Goal: Find specific page/section: Find specific page/section

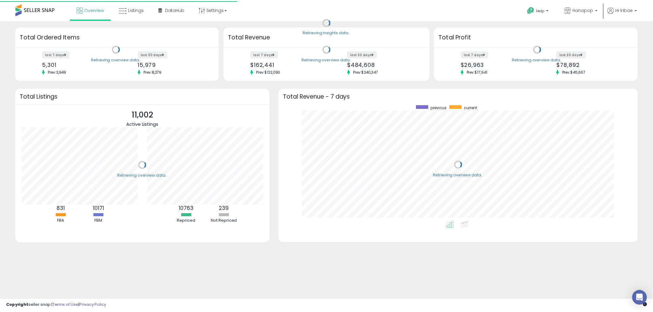
scroll to position [116, 350]
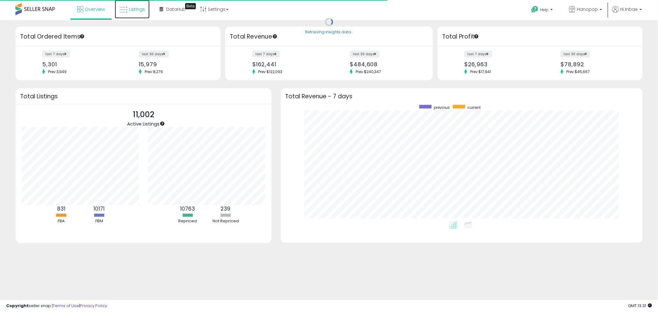
drag, startPoint x: 129, startPoint y: 11, endPoint x: 57, endPoint y: 22, distance: 72.2
click at [129, 10] on span "Listings" at bounding box center [137, 9] width 16 height 6
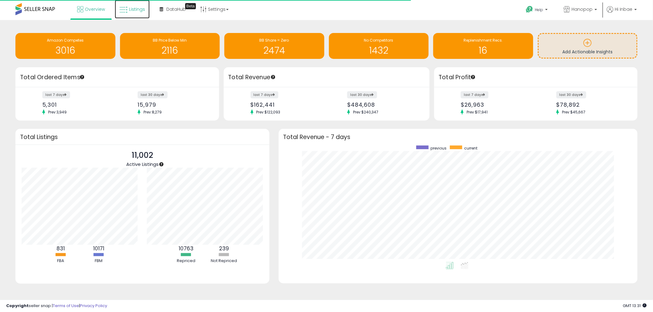
scroll to position [308568, 308337]
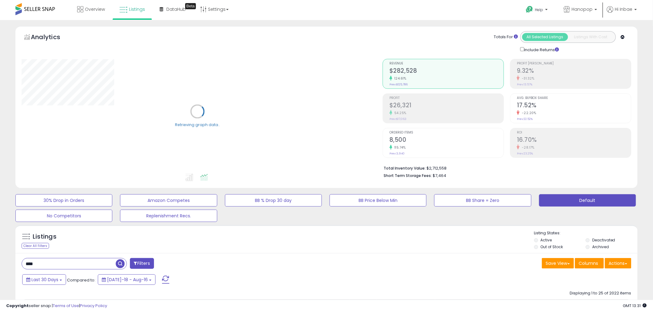
drag, startPoint x: -147, startPoint y: 243, endPoint x: -244, endPoint y: 236, distance: 97.7
click at [0, 236] on html "Unable to login Retrieving listings data.. has not yet accepted the Terms of Us…" at bounding box center [326, 156] width 653 height 312
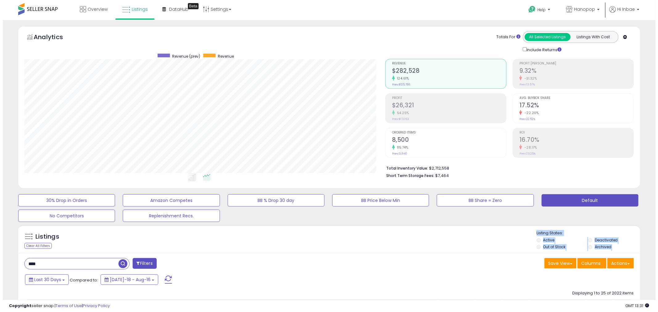
scroll to position [127, 361]
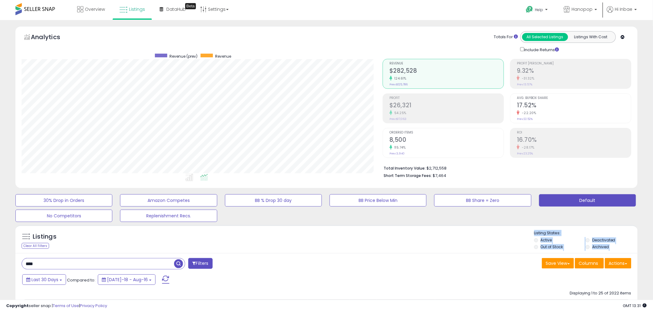
click at [63, 263] on input "****" at bounding box center [98, 264] width 152 height 11
click at [63, 263] on input "****" at bounding box center [99, 264] width 154 height 11
paste input "******"
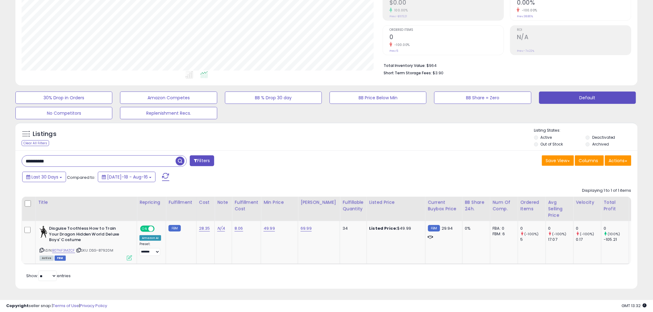
drag, startPoint x: 126, startPoint y: 165, endPoint x: -306, endPoint y: 130, distance: 433.3
click at [0, 130] on html "Unable to login Retrieving listings data.. has not yet accepted the Terms of Us…" at bounding box center [326, 53] width 653 height 312
paste input "*********"
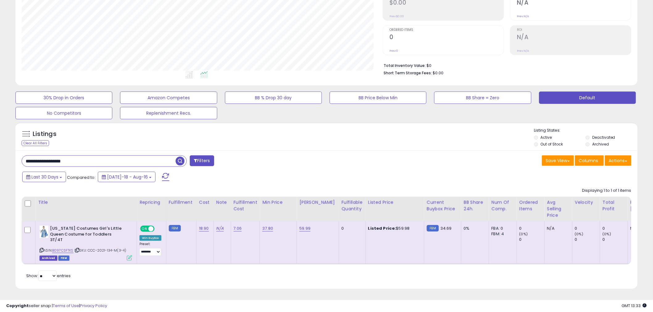
drag, startPoint x: 117, startPoint y: 161, endPoint x: -575, endPoint y: 68, distance: 698.9
click at [0, 68] on html "Unable to login Retrieving listings data.. has not yet accepted the Terms of Us…" at bounding box center [326, 53] width 653 height 312
paste input "text"
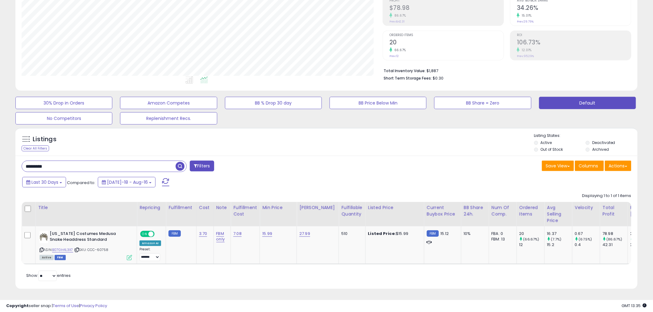
drag, startPoint x: 121, startPoint y: 164, endPoint x: -470, endPoint y: 90, distance: 595.1
click at [0, 90] on html "Unable to login Retrieving listings data.. has not yet accepted the Terms of Us…" at bounding box center [326, 58] width 653 height 312
paste input "text"
drag, startPoint x: 86, startPoint y: 169, endPoint x: -319, endPoint y: 122, distance: 408.3
click at [0, 122] on html "Unable to login Retrieving listings data.. has not yet accepted the Terms of Us…" at bounding box center [326, 58] width 653 height 312
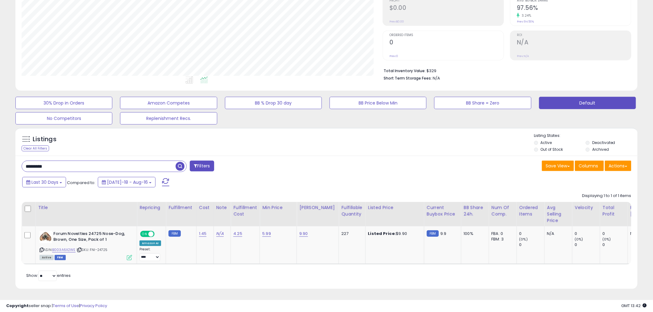
paste input "*"
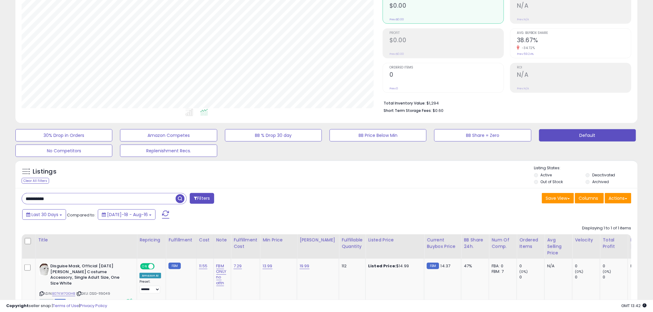
drag, startPoint x: 99, startPoint y: 203, endPoint x: -399, endPoint y: 134, distance: 502.0
click at [0, 134] on html "Unable to login Retrieving listings data.. has not yet accepted the Terms of Us…" at bounding box center [326, 91] width 653 height 312
paste input "text"
drag, startPoint x: 92, startPoint y: 198, endPoint x: -386, endPoint y: 140, distance: 482.0
click at [0, 140] on html "Unable to login Retrieving listings data.. has not yet accepted the Terms of Us…" at bounding box center [326, 91] width 653 height 312
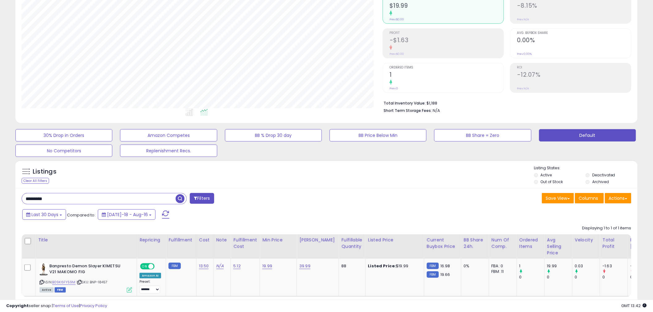
paste input "*"
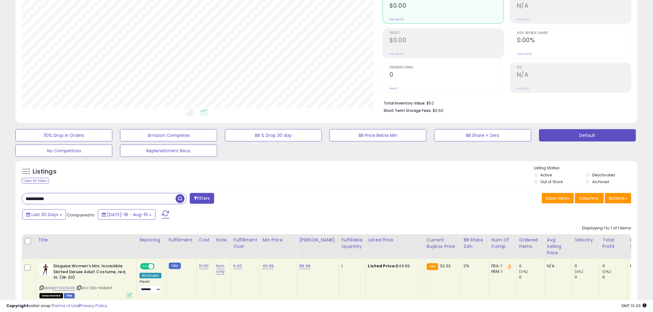
drag, startPoint x: 110, startPoint y: 201, endPoint x: -637, endPoint y: 138, distance: 749.4
click at [0, 138] on html "Unable to login Retrieving listings data.. has not yet accepted the Terms of Us…" at bounding box center [326, 91] width 653 height 312
paste input "text"
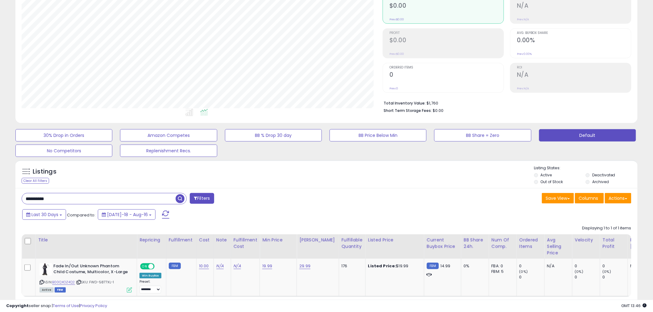
drag, startPoint x: 14, startPoint y: 200, endPoint x: -310, endPoint y: 165, distance: 325.3
click at [0, 165] on html "Unable to login Retrieving listings data.. has not yet accepted the Terms of Us…" at bounding box center [326, 91] width 653 height 312
paste input "*"
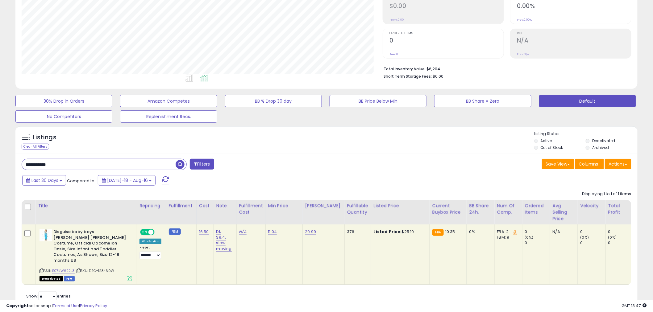
drag, startPoint x: -193, startPoint y: 149, endPoint x: -327, endPoint y: 142, distance: 134.5
click at [0, 142] on html "Unable to login Retrieving listings data.. has not yet accepted the Terms of Us…" at bounding box center [326, 57] width 653 height 312
paste input "text"
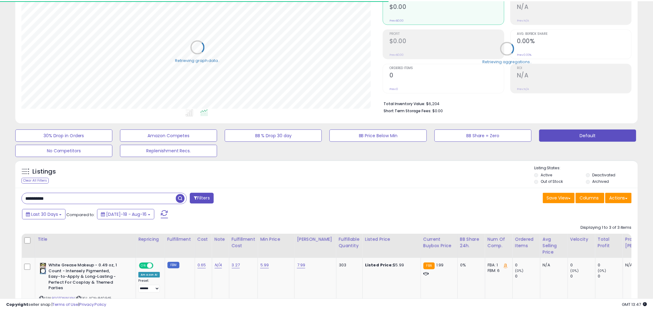
scroll to position [308558, 308322]
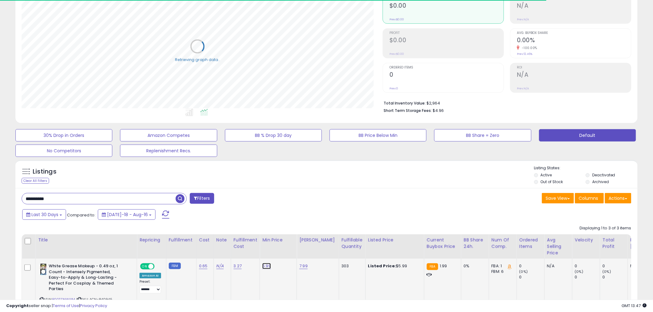
click at [264, 266] on link "5.99" at bounding box center [266, 266] width 9 height 6
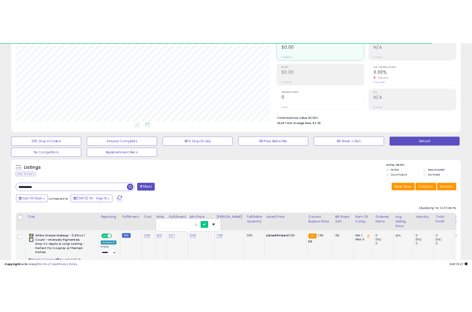
scroll to position [127, 361]
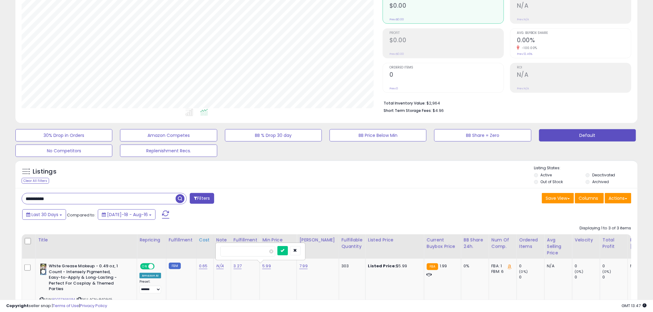
drag, startPoint x: 255, startPoint y: 253, endPoint x: 201, endPoint y: 250, distance: 54.7
click at [415, 207] on div "**********" at bounding box center [326, 315] width 622 height 254
click at [285, 249] on icon "submit" at bounding box center [283, 251] width 4 height 4
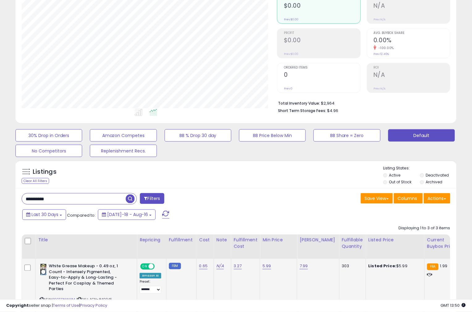
scroll to position [308558, 308429]
drag, startPoint x: 72, startPoint y: 198, endPoint x: -304, endPoint y: 127, distance: 382.3
click at [0, 127] on html "Unable to login Retrieving listings data.. has not yet accepted the Terms of Us…" at bounding box center [236, 91] width 472 height 312
paste input "**"
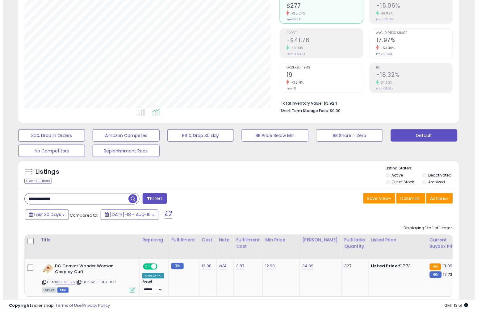
scroll to position [127, 255]
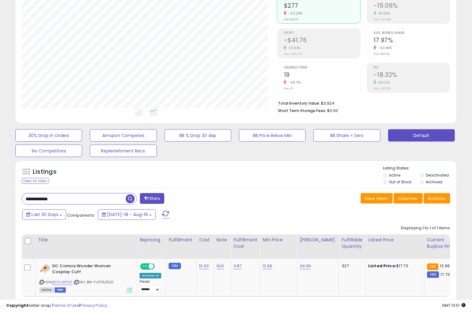
click at [464, 107] on div "**********" at bounding box center [235, 145] width 465 height 368
drag, startPoint x: 65, startPoint y: 203, endPoint x: -355, endPoint y: 177, distance: 421.3
click at [0, 177] on html "Unable to login Retrieving listings data.. has not yet accepted the Terms of Us…" at bounding box center [236, 91] width 472 height 312
paste input "text"
click at [458, 114] on div "Analytics Totals For All Selected Listings Listings With Cost Include Returns" at bounding box center [236, 43] width 450 height 165
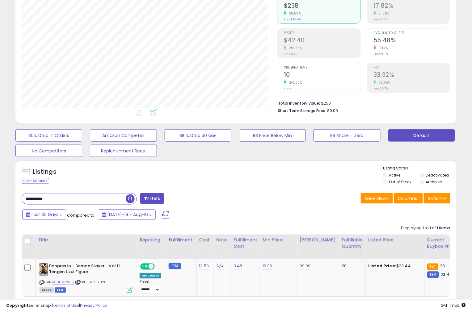
drag, startPoint x: 35, startPoint y: 199, endPoint x: -163, endPoint y: 193, distance: 198.3
click at [0, 193] on html "Unable to login Retrieving listings data.. has not yet accepted the Terms of Us…" at bounding box center [236, 91] width 472 height 312
paste input "*"
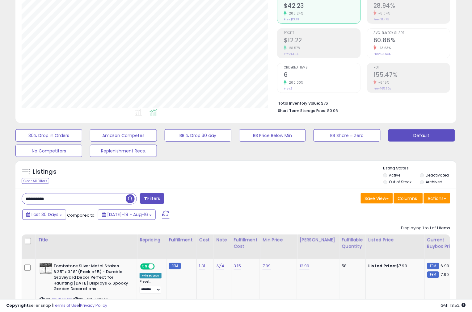
click at [458, 116] on div "Analytics Totals For All Selected Listings Listings With Cost Include Returns" at bounding box center [236, 43] width 450 height 165
drag, startPoint x: 76, startPoint y: 195, endPoint x: -324, endPoint y: 164, distance: 401.2
click at [0, 164] on html "Unable to login Retrieving listings data.. has not yet accepted the Terms of Us…" at bounding box center [236, 91] width 472 height 312
paste input "text"
click at [464, 115] on div "**********" at bounding box center [235, 153] width 465 height 385
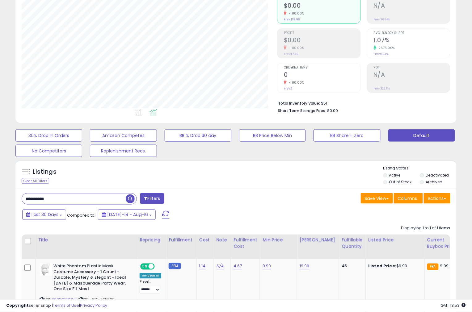
drag, startPoint x: 55, startPoint y: 201, endPoint x: -236, endPoint y: 180, distance: 291.8
click at [0, 180] on html "Unable to login Retrieving listings data.. has not yet accepted the Terms of Us…" at bounding box center [236, 91] width 472 height 312
paste input "text"
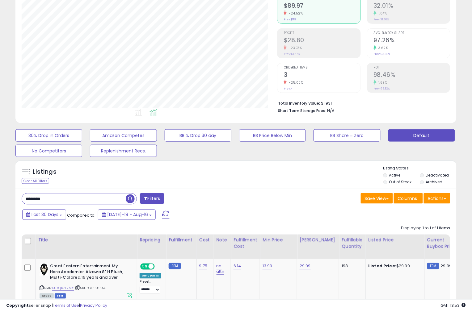
click at [446, 100] on div "Total Inventory Value: $1,931 Short Term Storage Fees: N/A" at bounding box center [363, 105] width 173 height 24
drag, startPoint x: 62, startPoint y: 199, endPoint x: -117, endPoint y: 188, distance: 179.4
click at [0, 188] on html "Unable to login Retrieving listings data.. has not yet accepted the Terms of Us…" at bounding box center [236, 91] width 472 height 312
paste input "**"
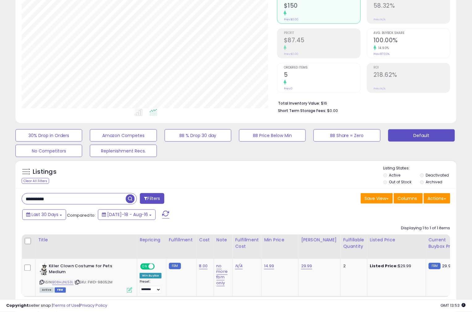
drag, startPoint x: 467, startPoint y: 161, endPoint x: 365, endPoint y: 162, distance: 101.6
click at [467, 161] on div "**********" at bounding box center [235, 145] width 465 height 368
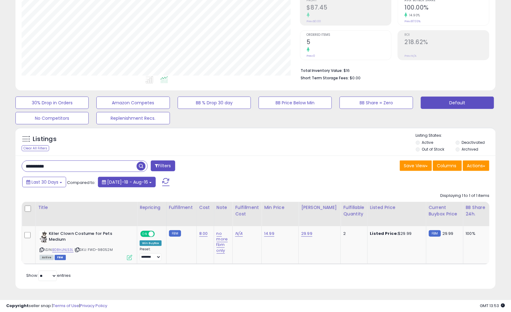
scroll to position [103, 0]
drag, startPoint x: 80, startPoint y: 161, endPoint x: -378, endPoint y: 123, distance: 459.7
click at [0, 123] on html "Unable to login Retrieving listings data.. has not yet accepted the Terms of Us…" at bounding box center [255, 58] width 511 height 312
paste input "**"
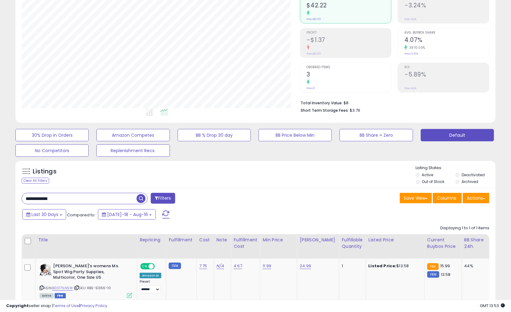
scroll to position [127, 278]
click at [483, 152] on div "30% Drop in Orders Amazon Competes BB % Drop 30 day BB Price Below Min BB Share…" at bounding box center [255, 141] width 495 height 31
drag, startPoint x: -88, startPoint y: 188, endPoint x: -375, endPoint y: 165, distance: 288.0
click at [0, 165] on html "Unable to login Retrieving listings data.. has not yet accepted the Terms of Us…" at bounding box center [255, 91] width 511 height 312
paste input "*****"
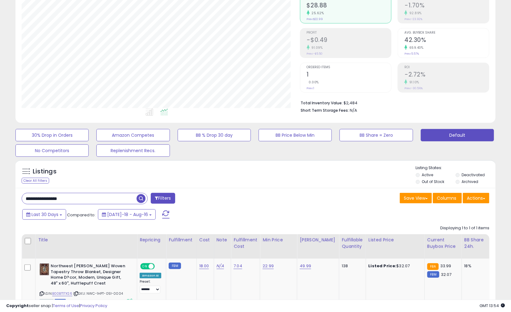
drag, startPoint x: 482, startPoint y: 155, endPoint x: 351, endPoint y: 153, distance: 130.3
click at [482, 155] on div "30% Drop in Orders Amazon Competes BB % Drop 30 day BB Price Below Min BB Share…" at bounding box center [255, 141] width 495 height 31
drag, startPoint x: 88, startPoint y: 200, endPoint x: -374, endPoint y: 167, distance: 462.7
click at [0, 167] on html "Unable to login Retrieving listings data.. has not yet accepted the Terms of Us…" at bounding box center [255, 91] width 511 height 312
paste input "text"
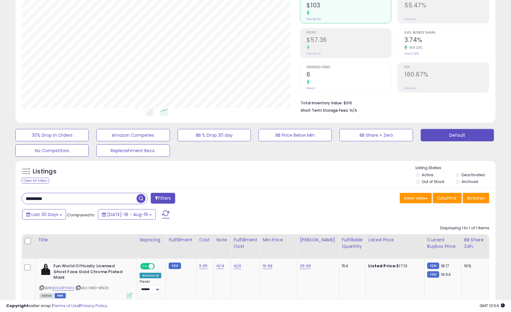
drag, startPoint x: 490, startPoint y: 152, endPoint x: 341, endPoint y: 149, distance: 148.8
click at [490, 152] on div "30% Drop in Orders Amazon Competes BB % Drop 30 day BB Price Below Min BB Share…" at bounding box center [255, 141] width 495 height 31
drag, startPoint x: 83, startPoint y: 200, endPoint x: -487, endPoint y: 140, distance: 573.6
click at [0, 140] on html "Unable to login Retrieving listings data.. has not yet accepted the Terms of Us…" at bounding box center [255, 91] width 511 height 312
paste input "text"
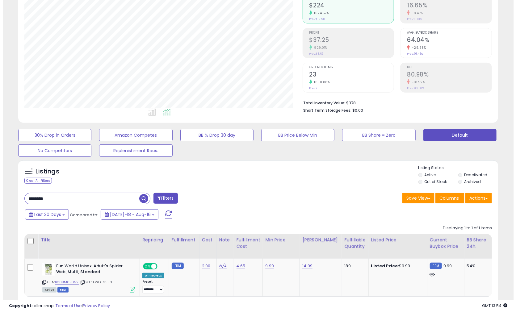
scroll to position [0, 0]
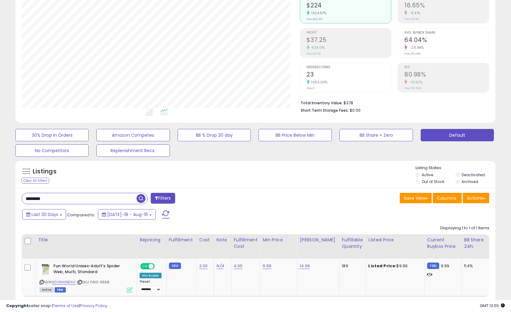
drag, startPoint x: 86, startPoint y: 199, endPoint x: -369, endPoint y: 169, distance: 456.3
click at [0, 169] on html "Unable to login Retrieving listings data.. has not yet accepted the Terms of Us…" at bounding box center [255, 91] width 511 height 312
paste input "*"
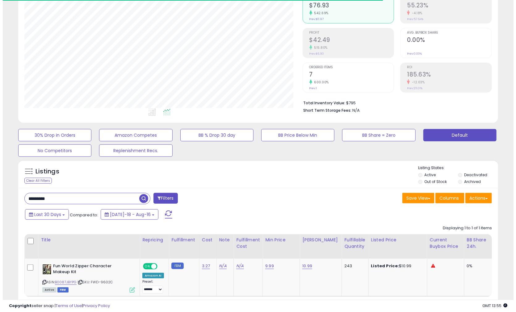
scroll to position [127, 278]
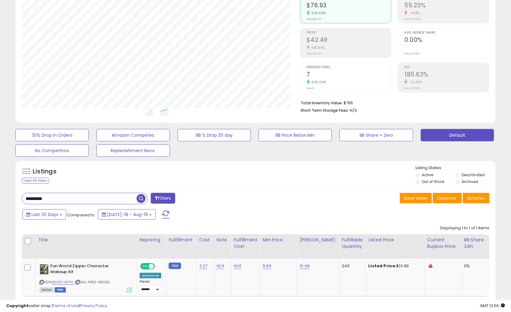
click at [494, 150] on div "30% Drop in Orders Amazon Competes BB % Drop 30 day BB Price Below Min BB Share…" at bounding box center [255, 141] width 495 height 31
drag, startPoint x: 82, startPoint y: 201, endPoint x: -382, endPoint y: 157, distance: 466.4
click at [0, 157] on html "Unable to login Retrieving listings data.. has not yet accepted the Terms of Us…" at bounding box center [255, 91] width 511 height 312
paste input "**"
drag, startPoint x: 489, startPoint y: 152, endPoint x: 482, endPoint y: 151, distance: 6.2
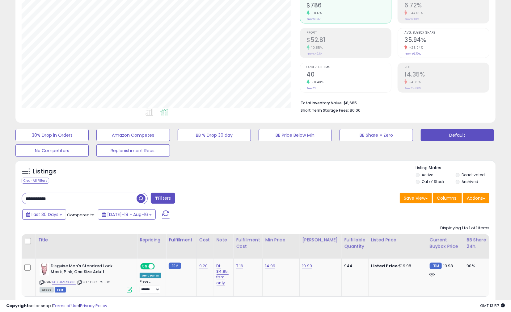
click at [489, 151] on div "30% Drop in Orders Amazon Competes BB % Drop 30 day BB Price Below Min BB Share…" at bounding box center [255, 141] width 495 height 31
drag, startPoint x: 85, startPoint y: 198, endPoint x: -472, endPoint y: 141, distance: 559.8
click at [0, 141] on html "Unable to login Retrieving listings data.. has not yet accepted the Terms of Us…" at bounding box center [255, 91] width 511 height 312
paste input "text"
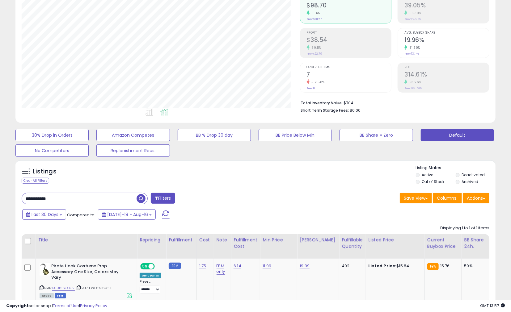
click at [492, 146] on div "30% Drop in Orders Amazon Competes BB % Drop 30 day BB Price Below Min BB Share…" at bounding box center [255, 141] width 495 height 31
drag, startPoint x: 87, startPoint y: 199, endPoint x: -462, endPoint y: 154, distance: 551.6
click at [0, 154] on html "Unable to login Retrieving listings data.. has not yet accepted the Terms of Us…" at bounding box center [255, 91] width 511 height 312
paste input "text"
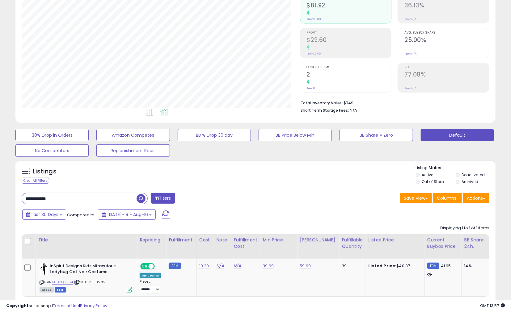
click at [499, 156] on div "30% Drop in Orders Amazon Competes BB % Drop 30 day BB Price Below Min BB Share…" at bounding box center [255, 141] width 495 height 31
drag, startPoint x: 82, startPoint y: 201, endPoint x: -588, endPoint y: 177, distance: 670.6
click at [0, 177] on html "Unable to login Retrieving listings data.. has not yet accepted the Terms of Us…" at bounding box center [255, 91] width 511 height 312
paste input "text"
click at [496, 152] on div "30% Drop in Orders Amazon Competes BB % Drop 30 day BB Price Below Min BB Share…" at bounding box center [255, 141] width 495 height 31
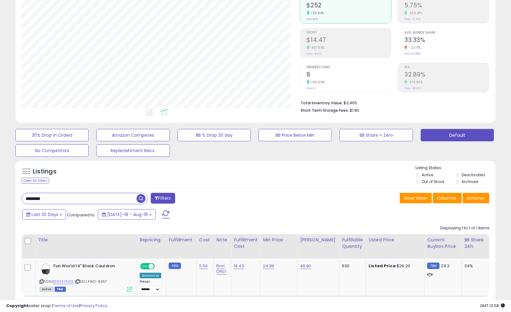
drag, startPoint x: 88, startPoint y: 202, endPoint x: -230, endPoint y: 194, distance: 318.4
click at [0, 194] on html "Unable to login Retrieving listings data.. has not yet accepted the Terms of Us…" at bounding box center [255, 91] width 511 height 312
paste input "********"
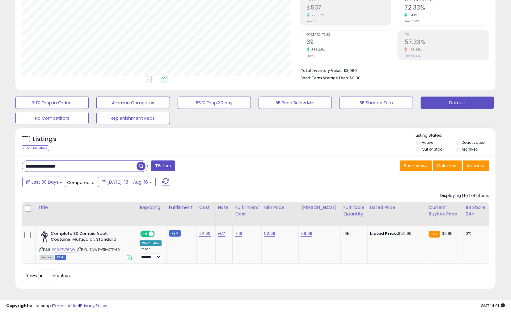
drag, startPoint x: 96, startPoint y: 161, endPoint x: -446, endPoint y: 116, distance: 544.2
click at [0, 116] on html "Unable to login Retrieving listings data.. has not yet accepted the Terms of Us…" at bounding box center [255, 58] width 511 height 312
paste input "text"
type input "**********"
